Goal: Use online tool/utility

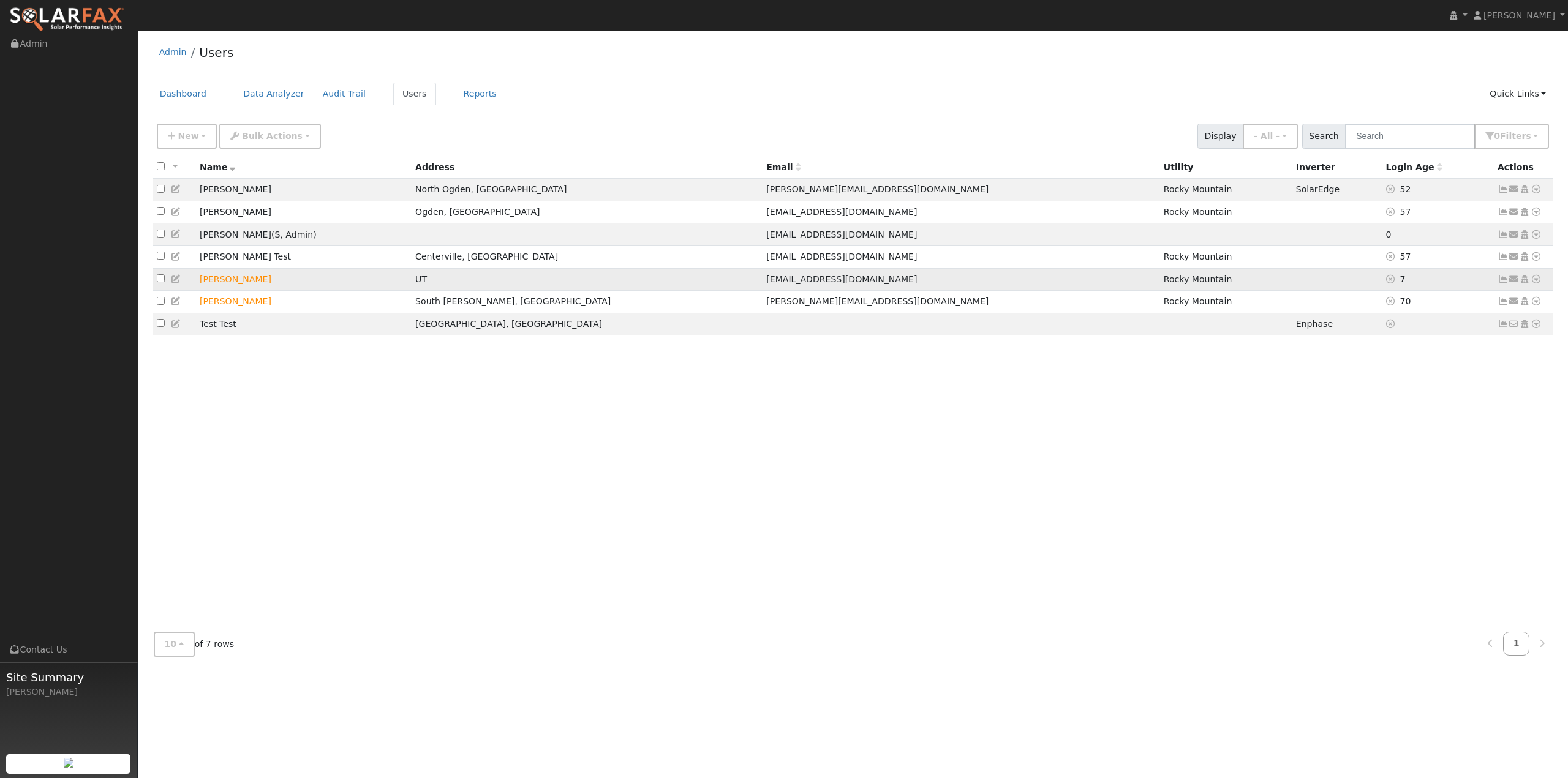
click at [1535, 284] on icon at bounding box center [1536, 278] width 11 height 8
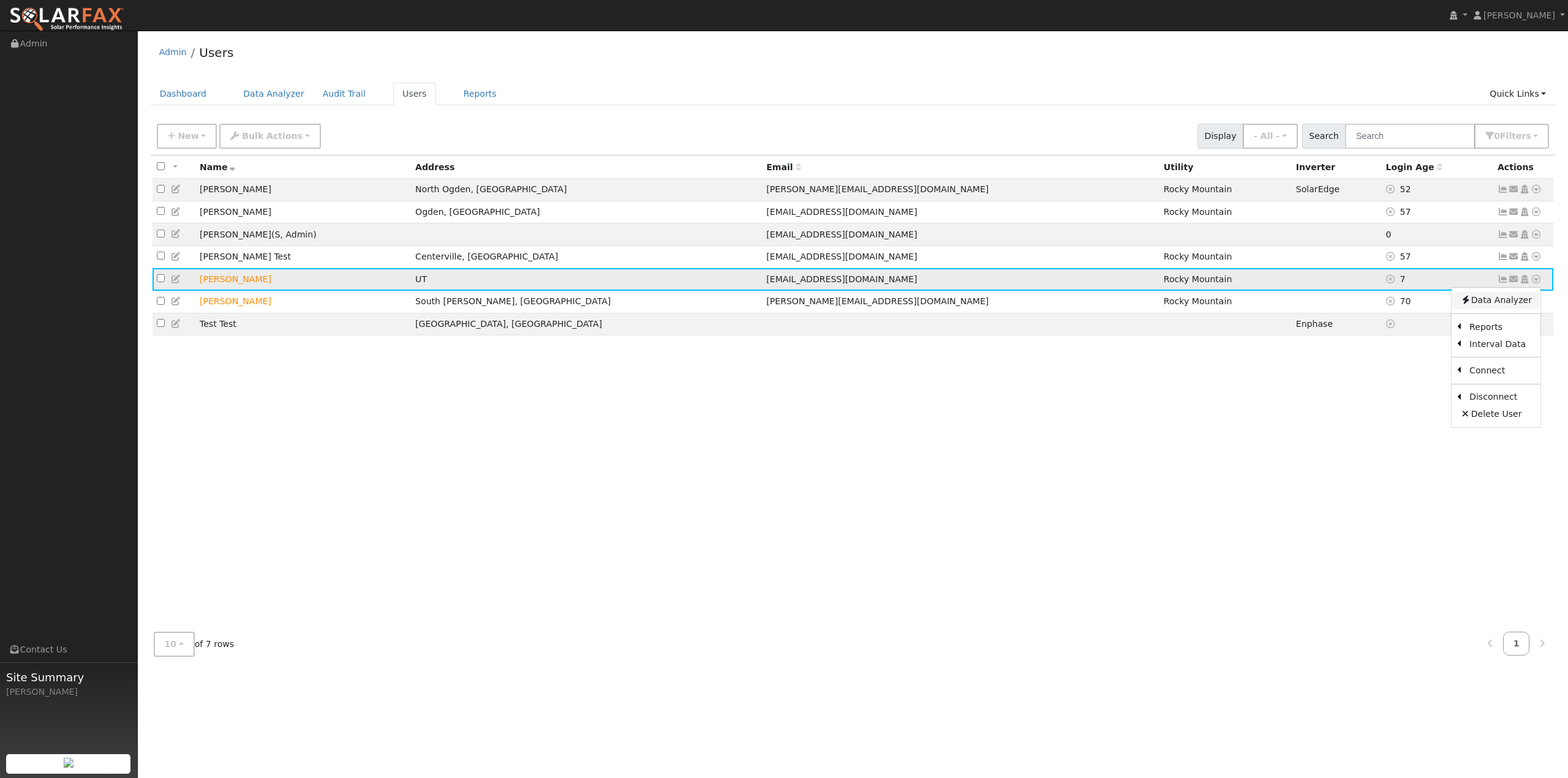
click at [1502, 302] on link "Data Analyzer" at bounding box center [1496, 300] width 89 height 17
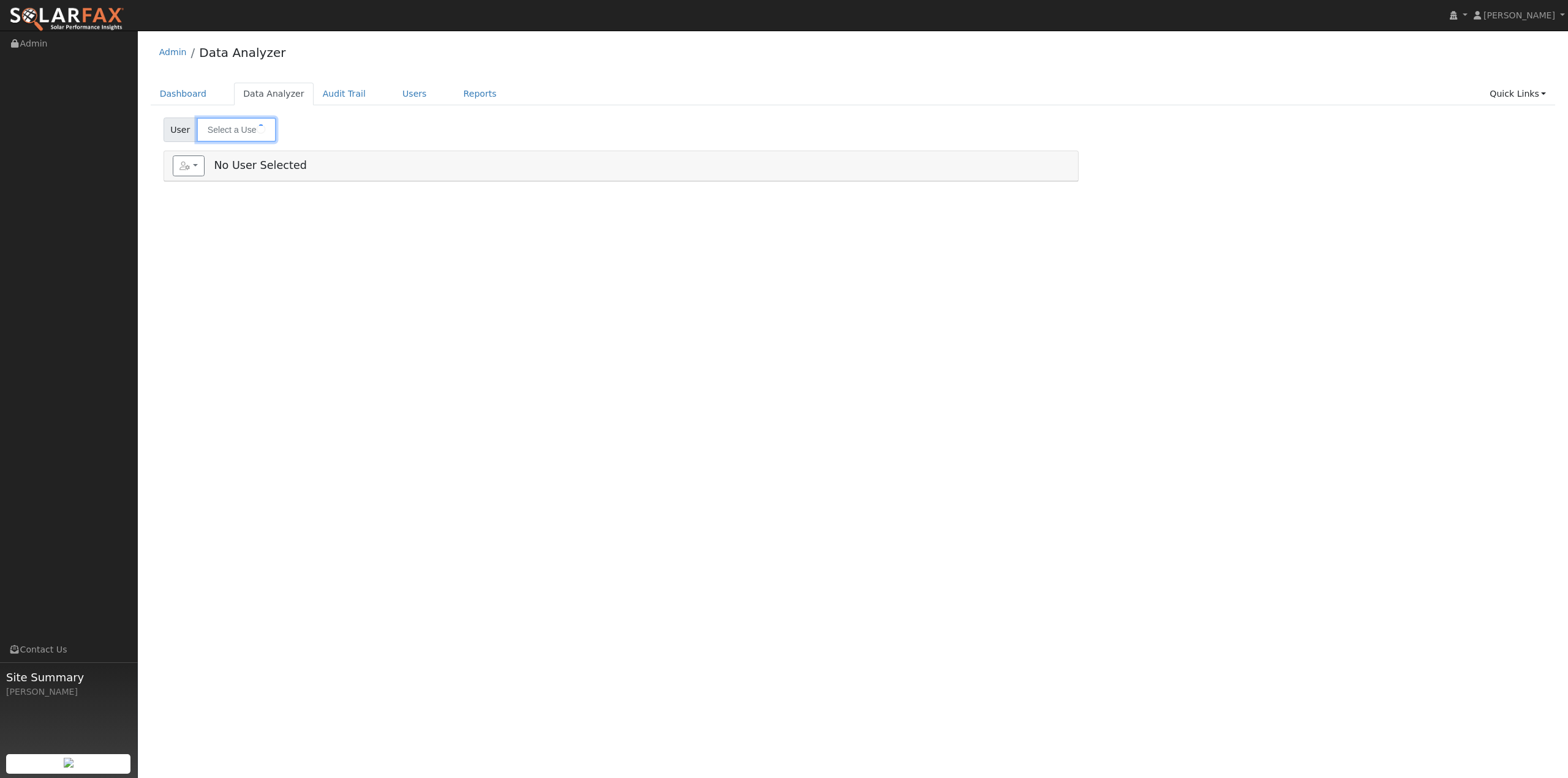
type input "[PERSON_NAME]"
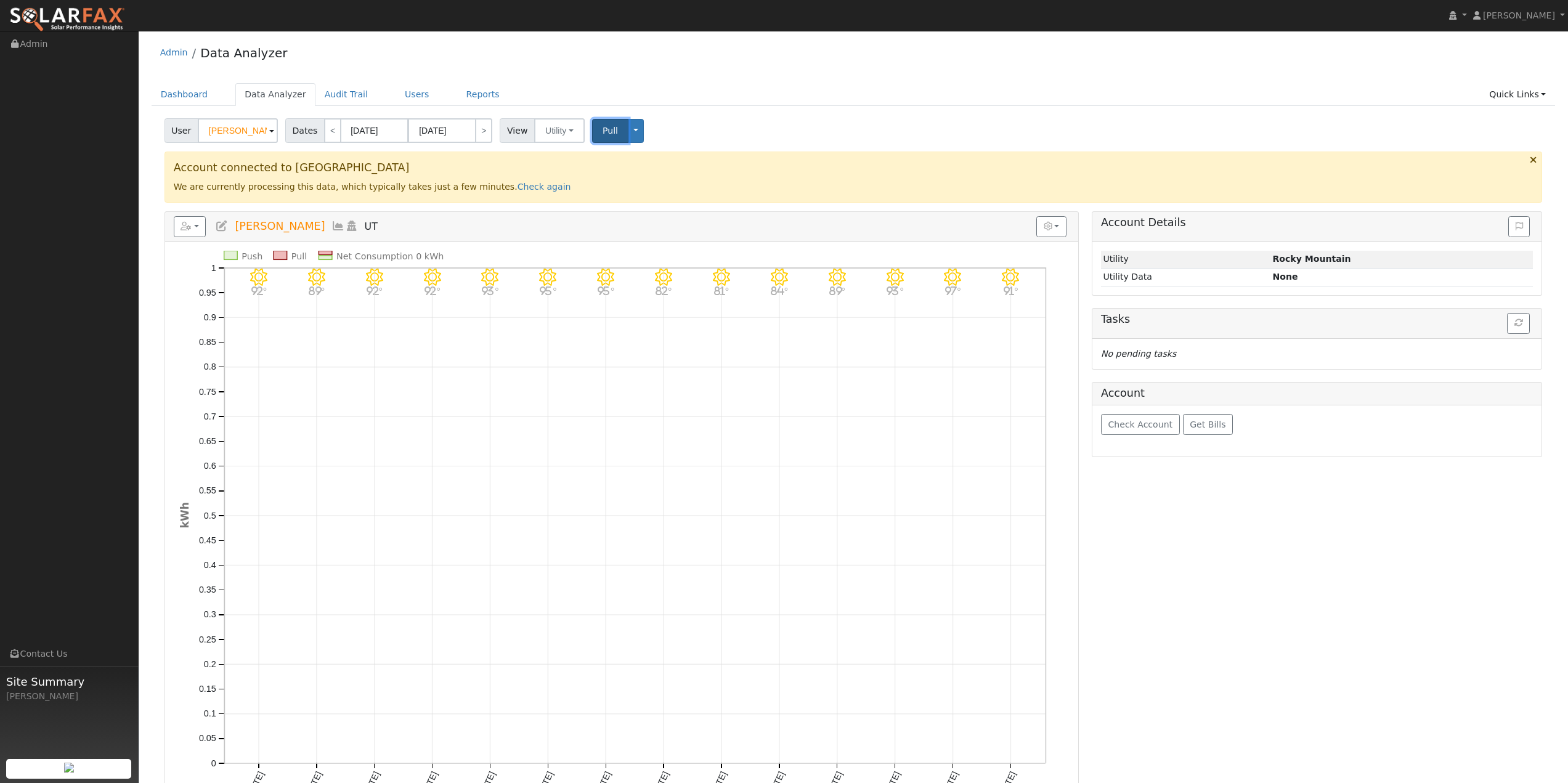
click at [602, 136] on span "Pull" at bounding box center [610, 130] width 16 height 10
